Goal: Find specific page/section: Find specific page/section

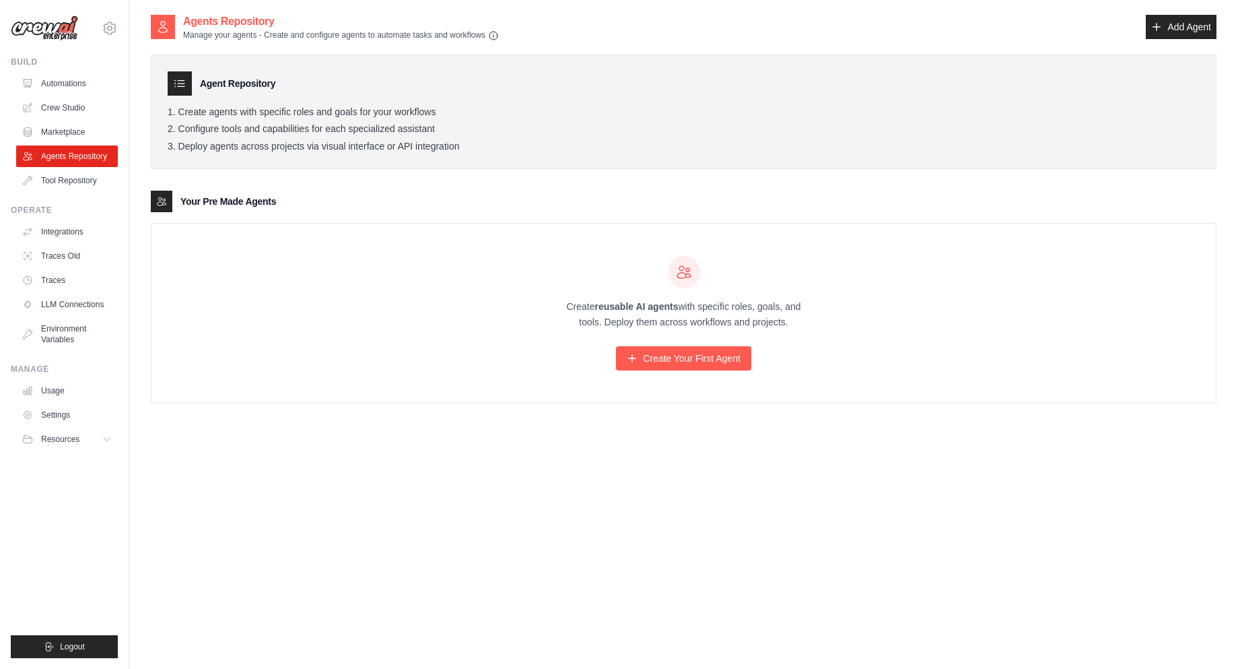
click at [580, 98] on div "Agent Repository Create agents with specific roles and goals for your workflows…" at bounding box center [684, 112] width 1066 height 115
